Goal: Transaction & Acquisition: Purchase product/service

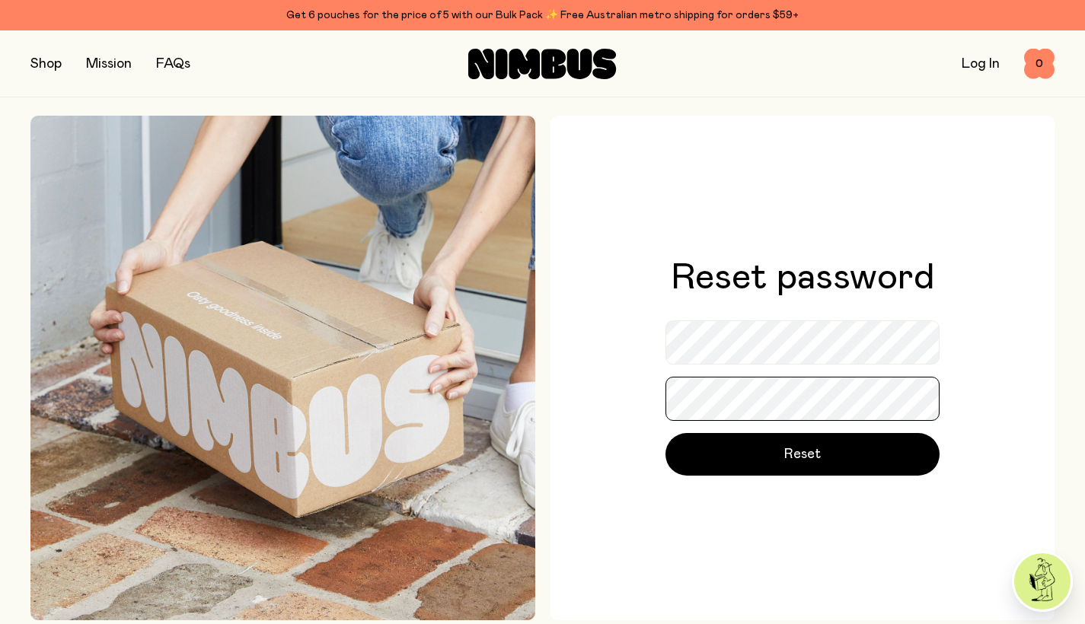
click at [802, 455] on button "Reset" at bounding box center [802, 454] width 274 height 43
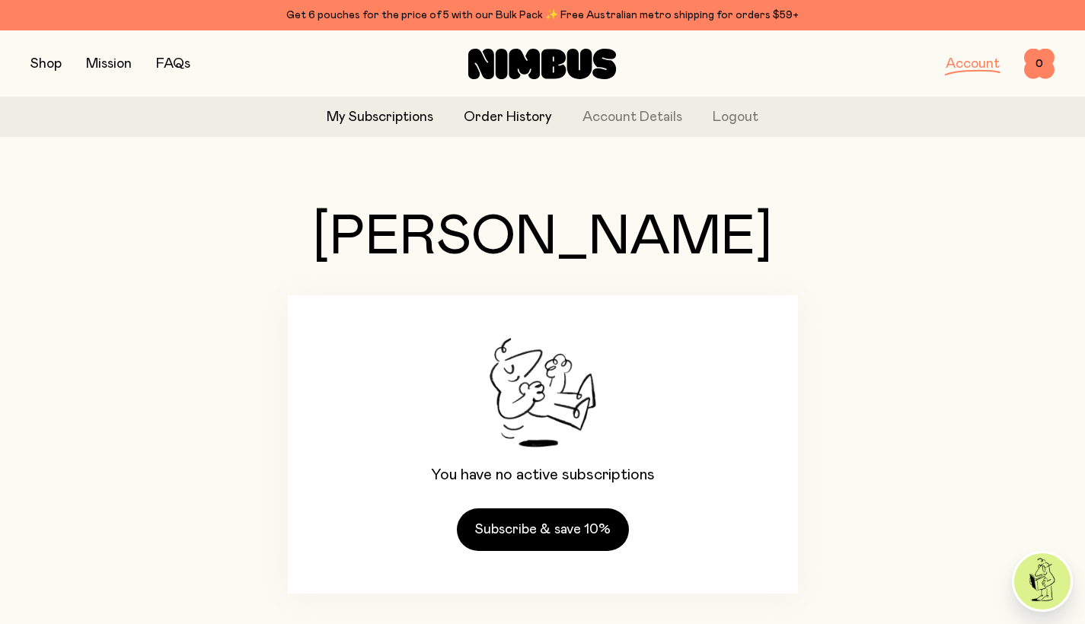
click at [497, 116] on link "Order History" at bounding box center [508, 117] width 88 height 21
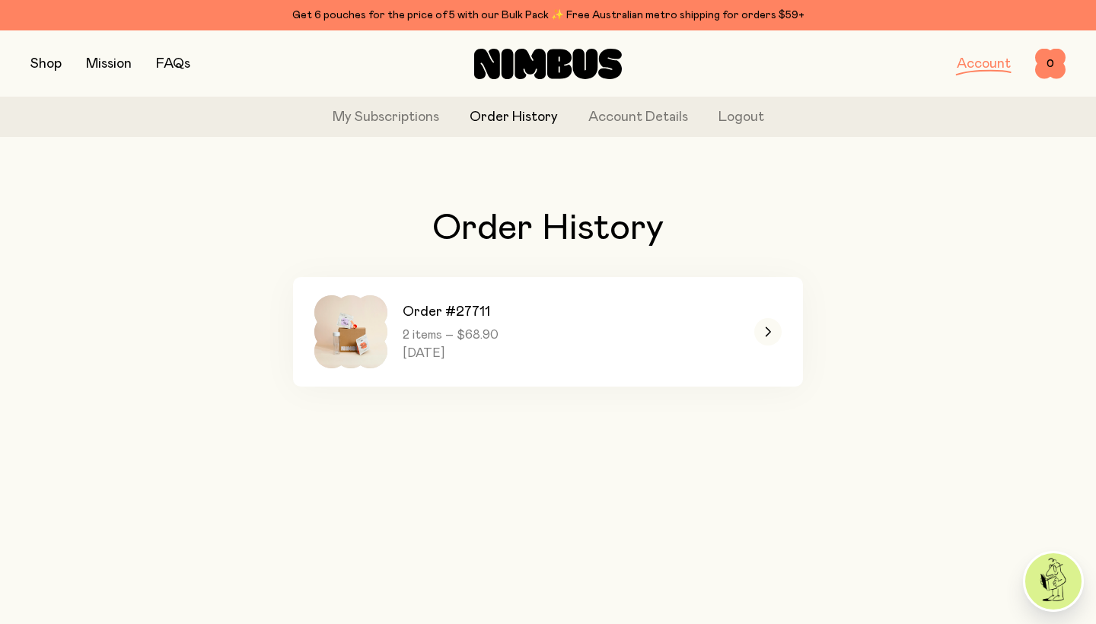
click at [51, 63] on button "button" at bounding box center [45, 63] width 31 height 21
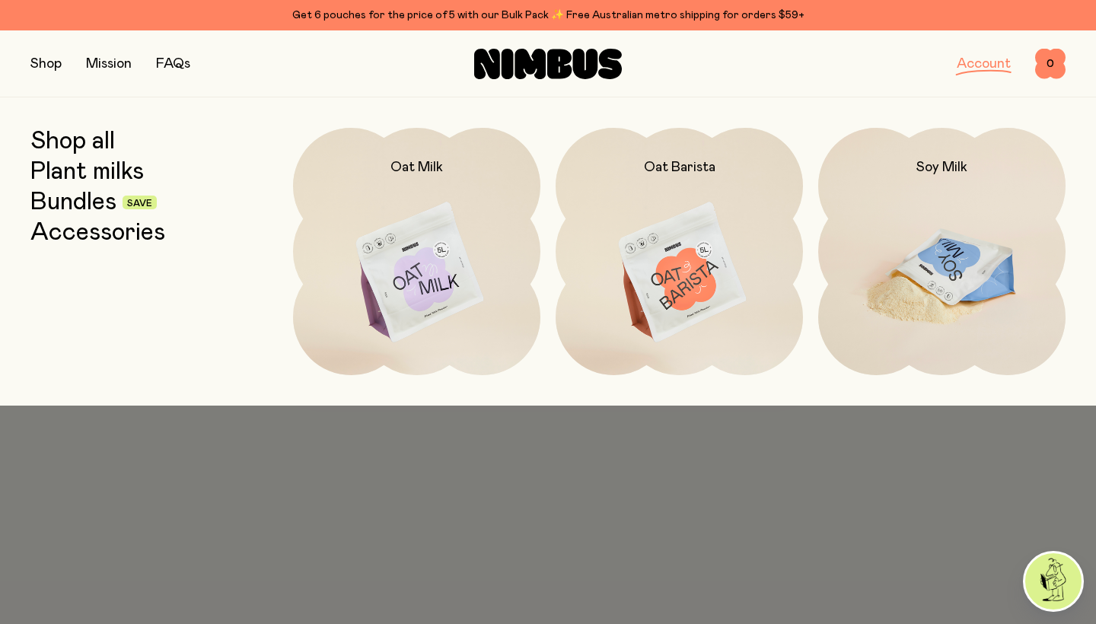
click at [991, 327] on img at bounding box center [941, 273] width 247 height 291
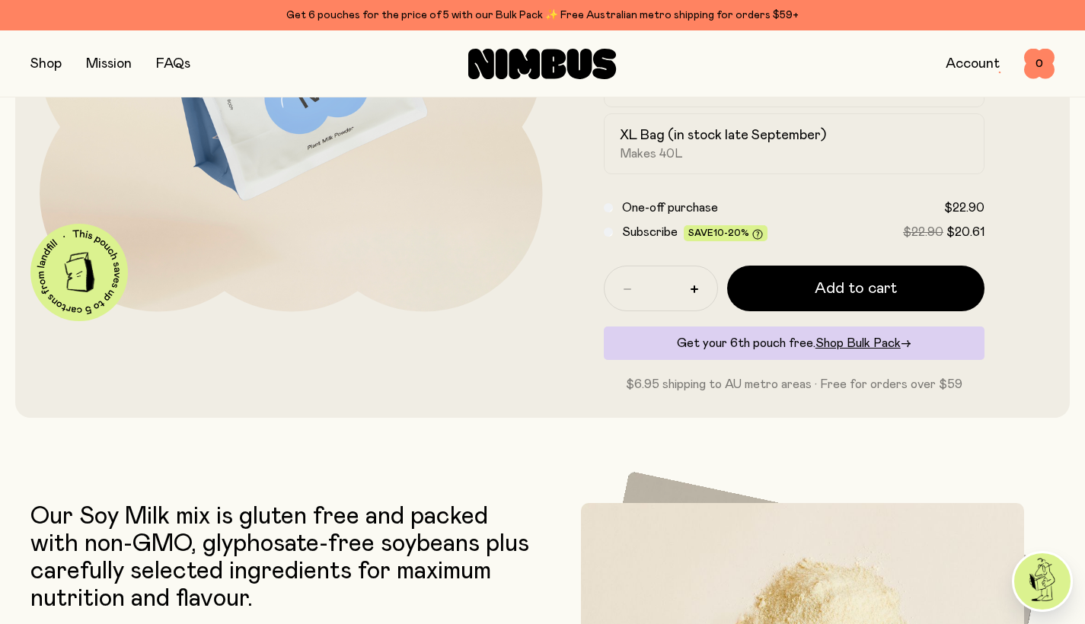
scroll to position [381, 0]
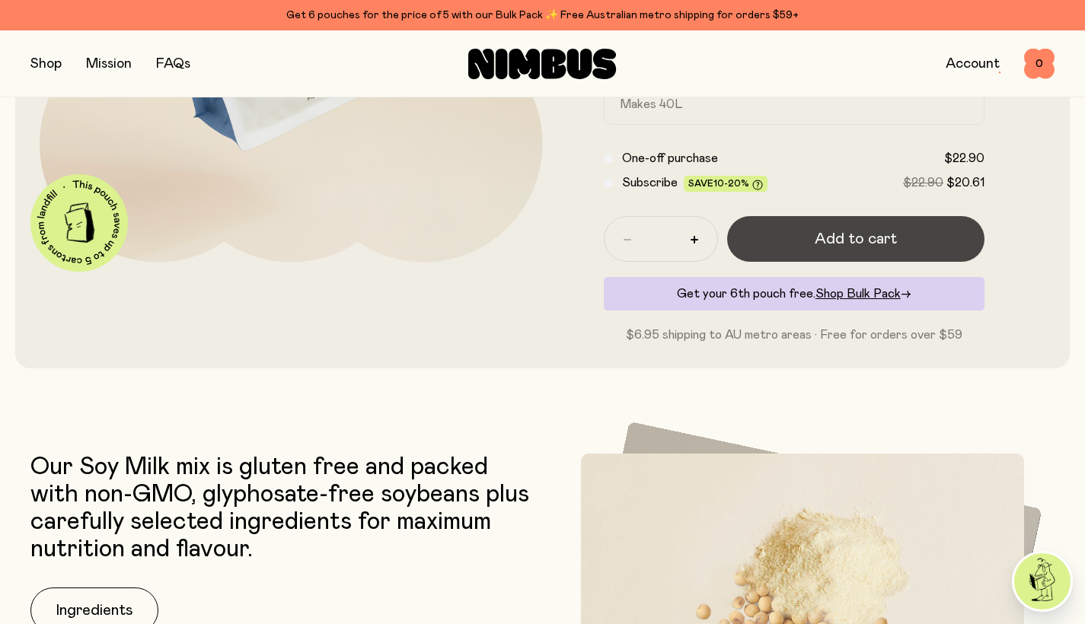
click at [812, 243] on button "Add to cart" at bounding box center [856, 239] width 258 height 46
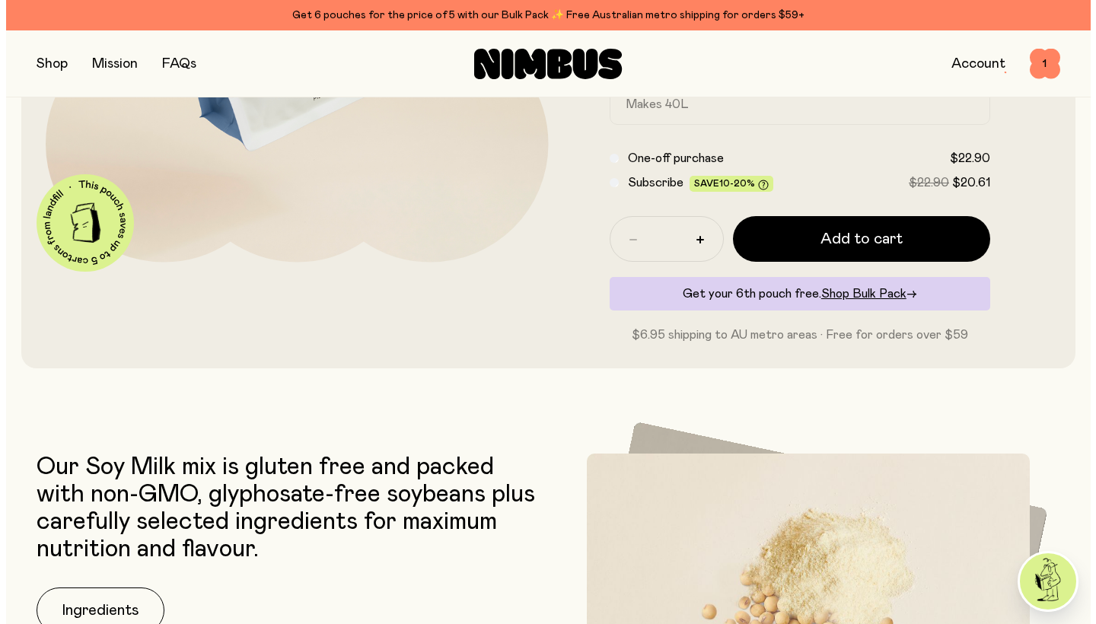
scroll to position [0, 0]
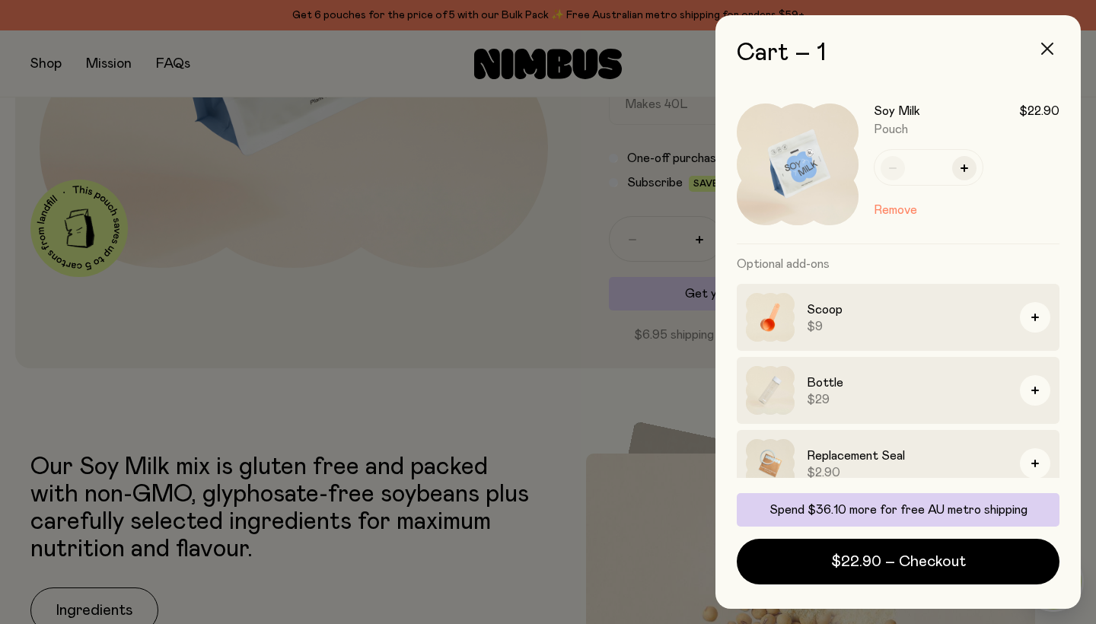
click at [1045, 44] on icon "button" at bounding box center [1048, 49] width 12 height 12
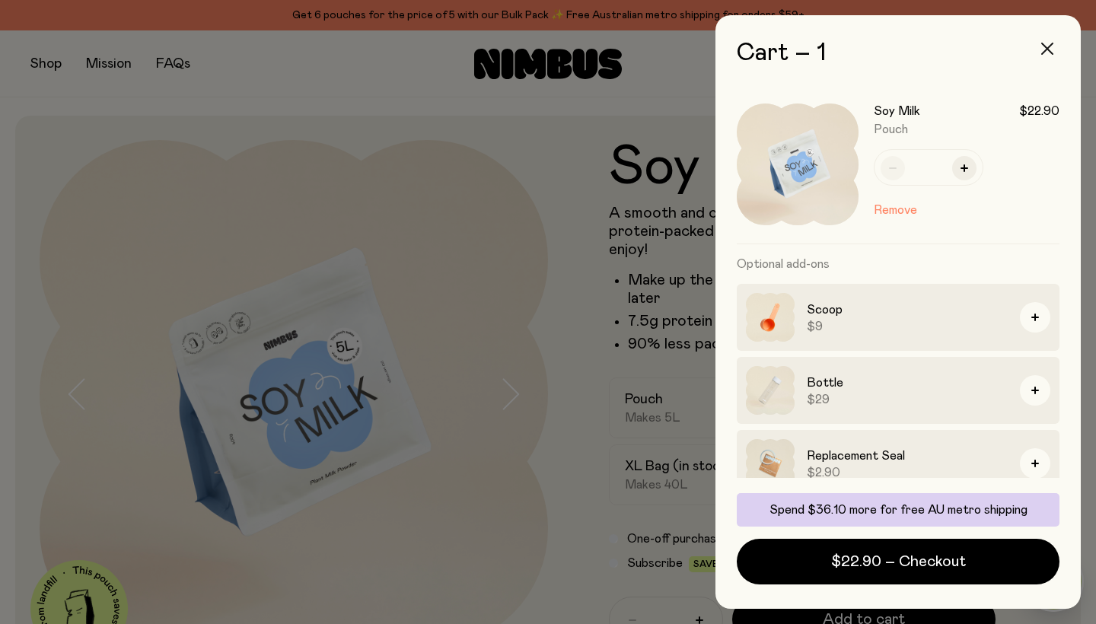
scroll to position [381, 0]
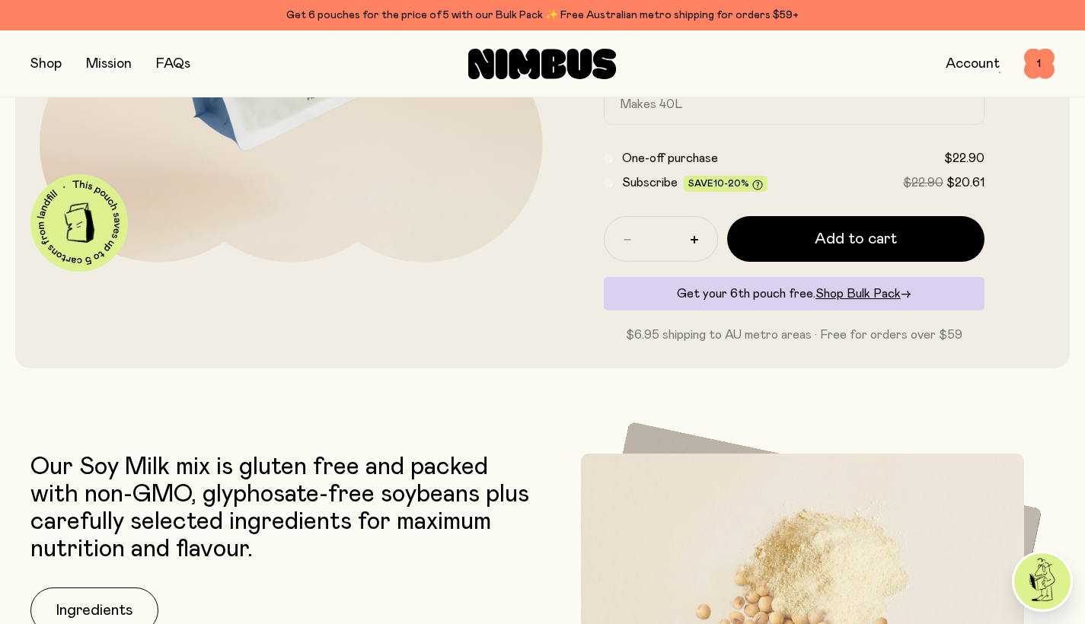
click at [46, 62] on button "button" at bounding box center [45, 63] width 31 height 21
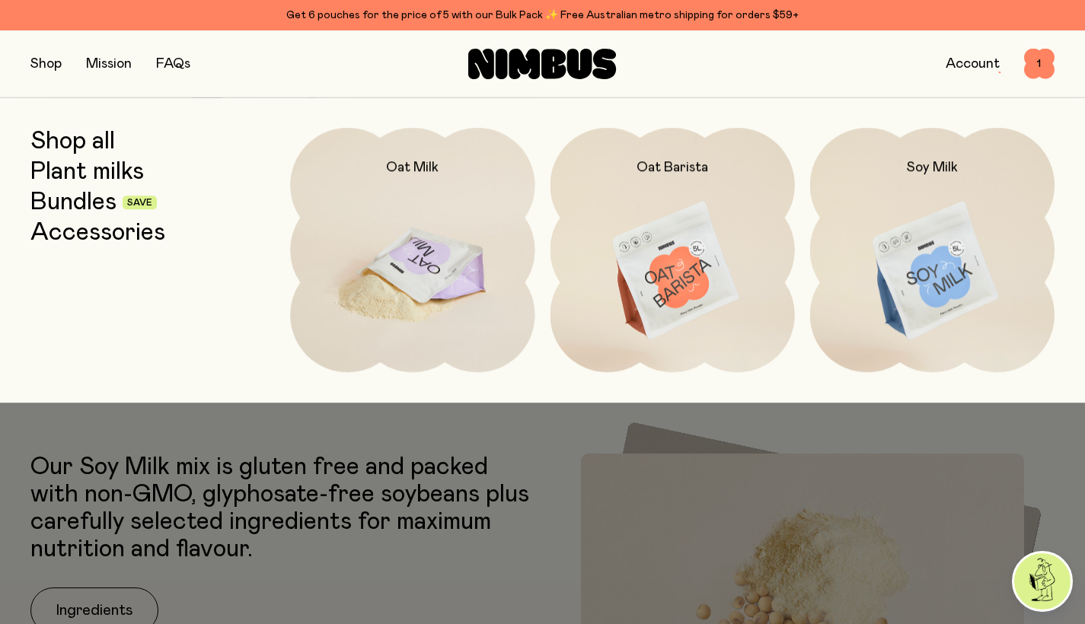
click at [398, 270] on img at bounding box center [412, 271] width 244 height 287
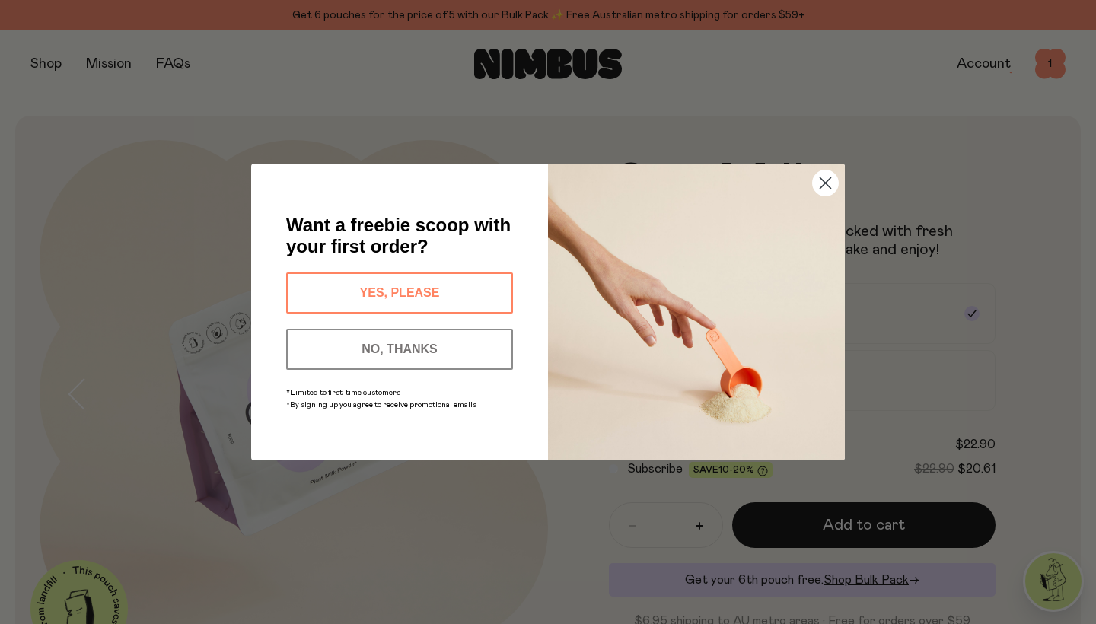
click at [382, 347] on button "NO, THANKS" at bounding box center [399, 349] width 227 height 41
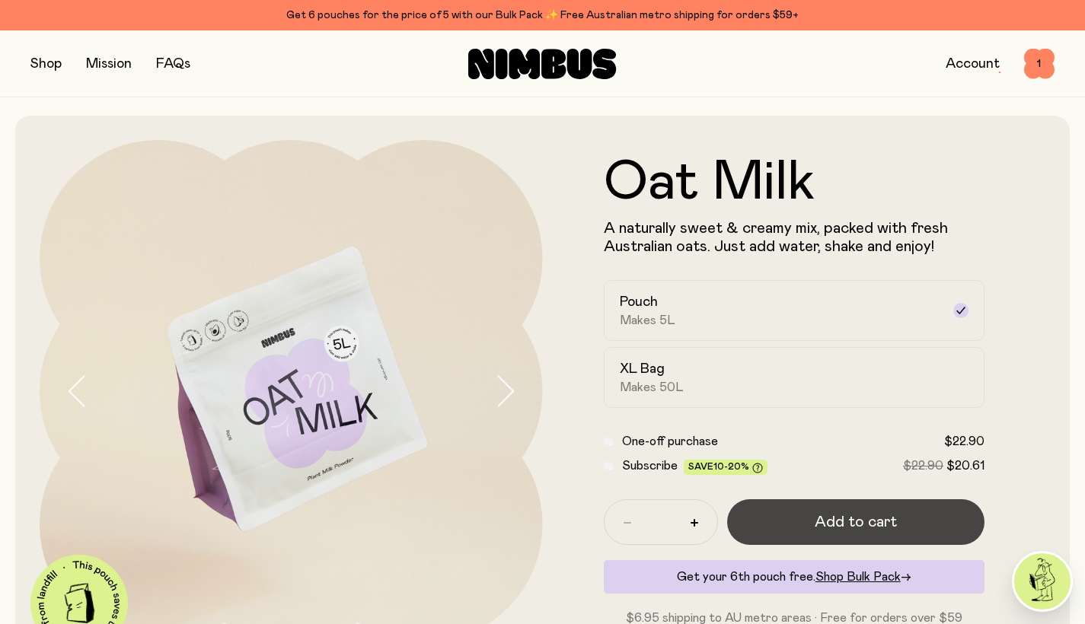
click at [790, 521] on button "Add to cart" at bounding box center [856, 522] width 258 height 46
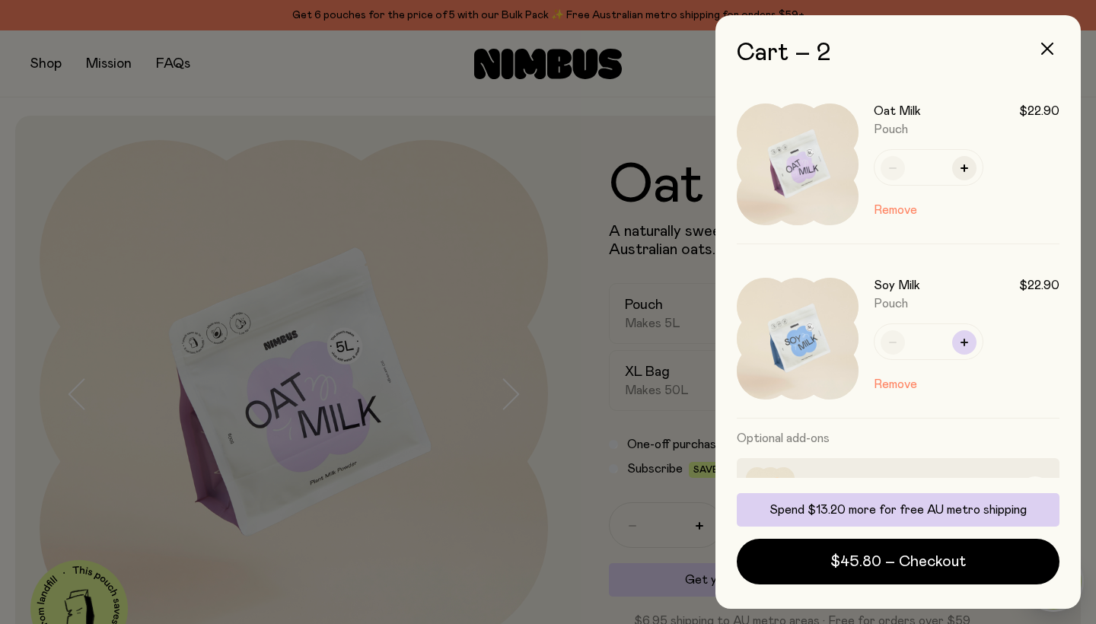
click at [961, 343] on button "button" at bounding box center [965, 342] width 24 height 24
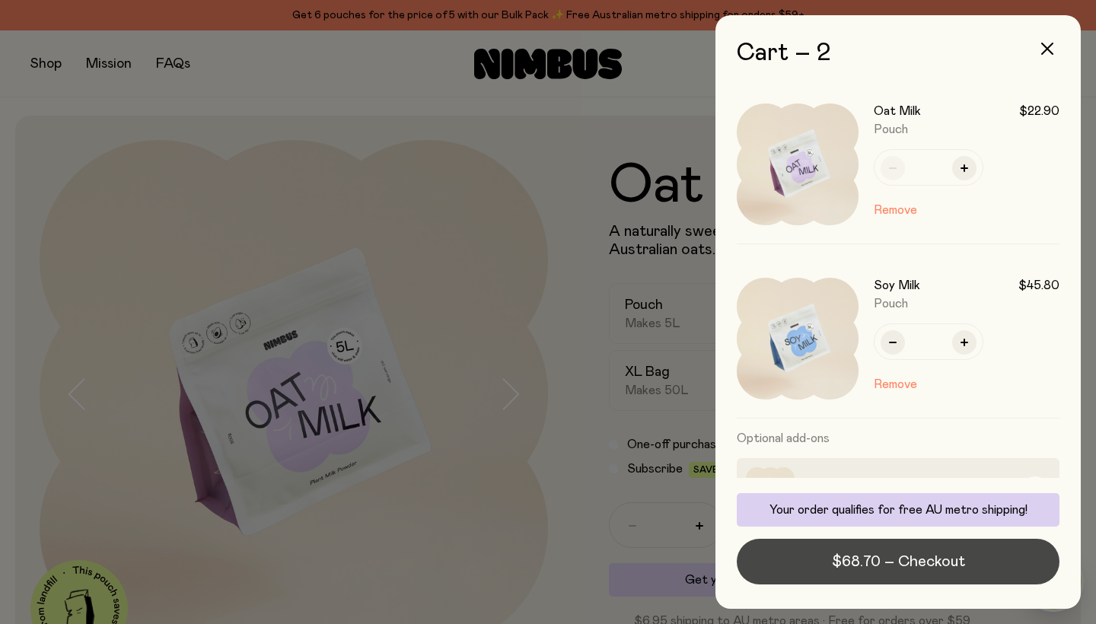
click at [904, 565] on span "$68.70 – Checkout" at bounding box center [898, 561] width 133 height 21
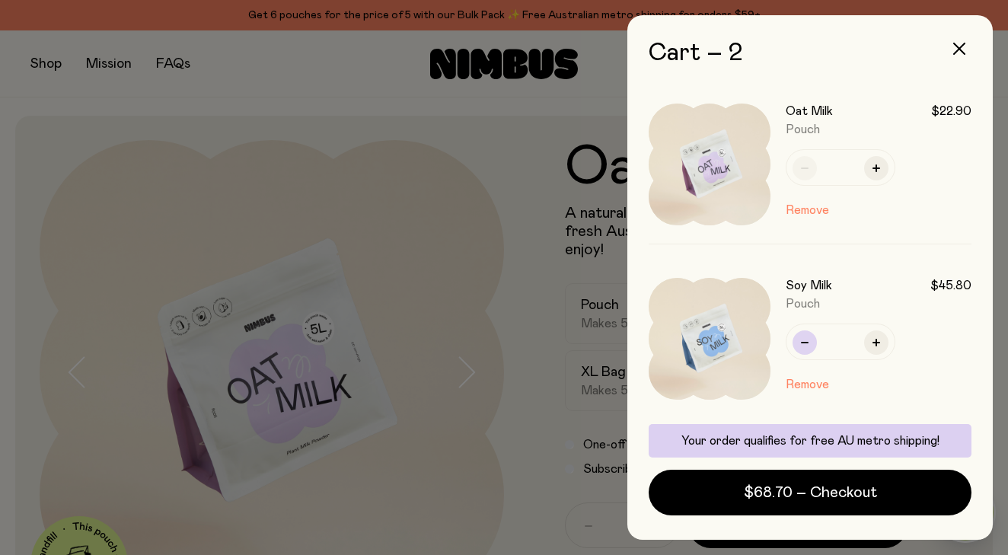
click at [808, 341] on icon "button" at bounding box center [805, 343] width 8 height 8
type input "*"
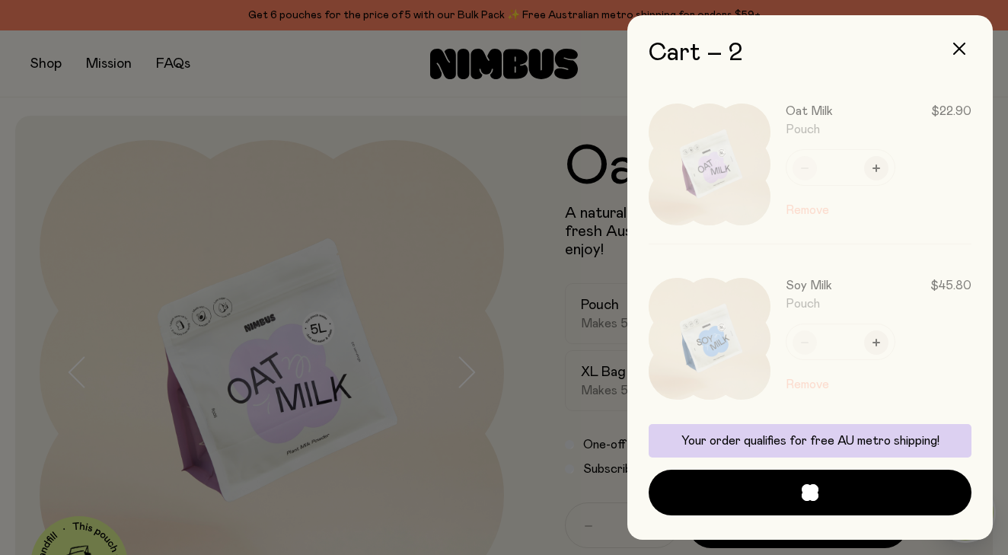
click at [871, 165] on div at bounding box center [818, 164] width 308 height 158
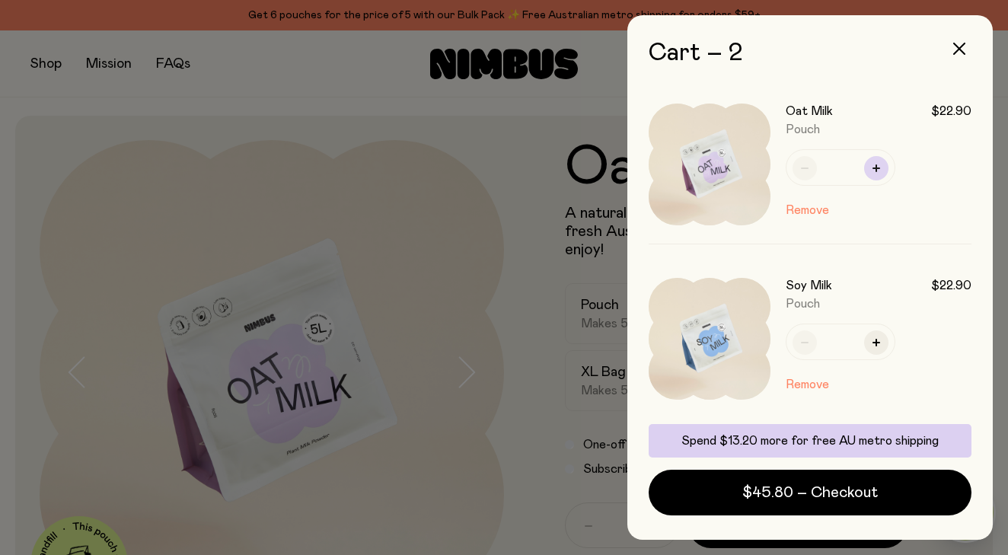
click at [876, 171] on icon "button" at bounding box center [877, 168] width 8 height 8
type input "*"
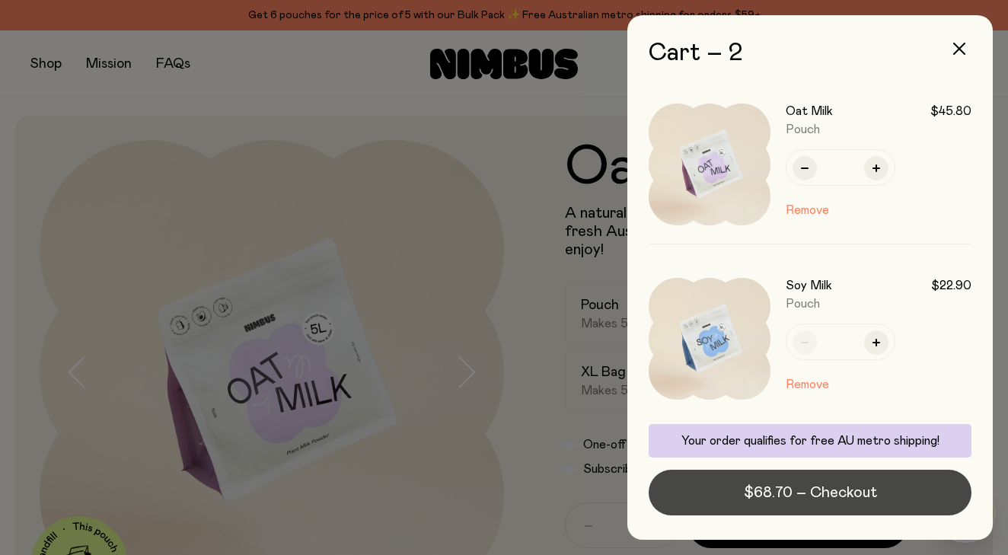
click at [831, 490] on span "$68.70 – Checkout" at bounding box center [810, 492] width 133 height 21
